Goal: Find specific page/section: Find specific page/section

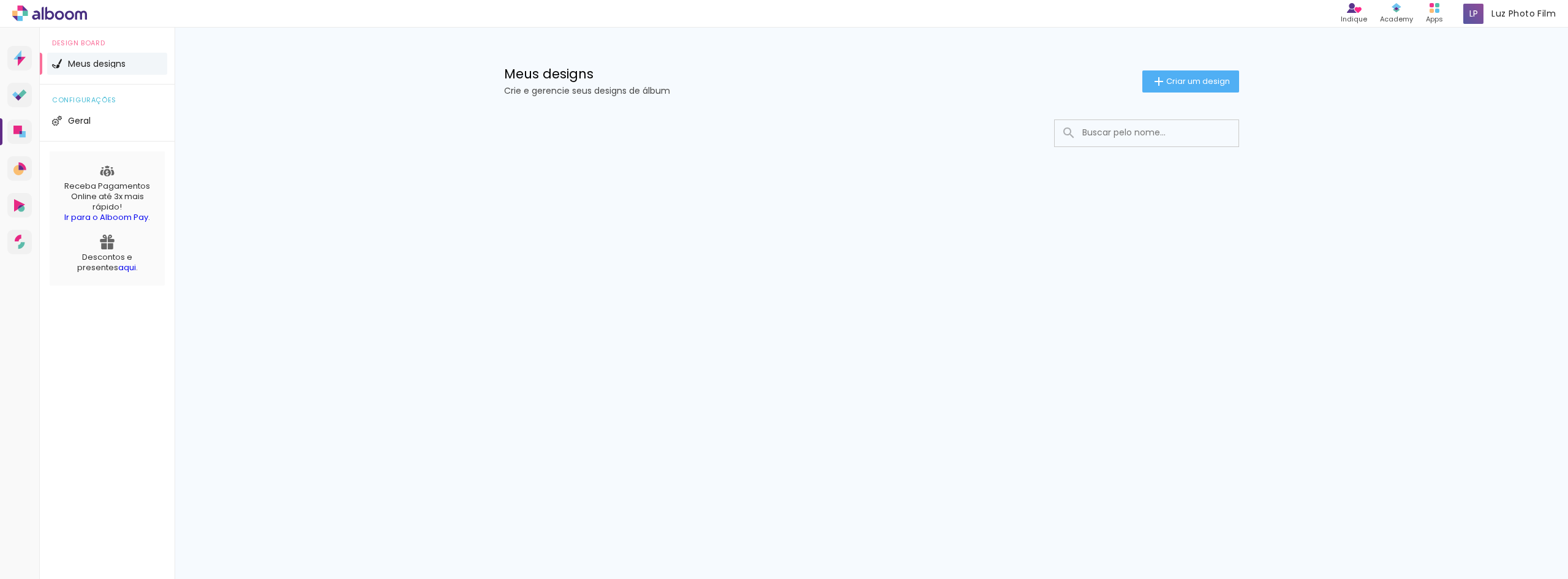
click at [54, 10] on icon at bounding box center [50, 13] width 75 height 16
